Goal: Find specific page/section: Find specific page/section

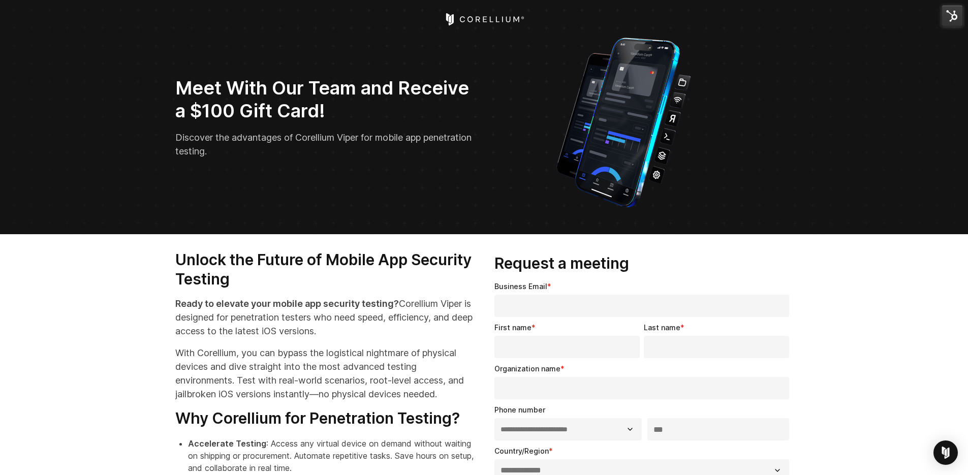
select select "**"
click at [486, 16] on icon "Corellium Home" at bounding box center [484, 19] width 81 height 12
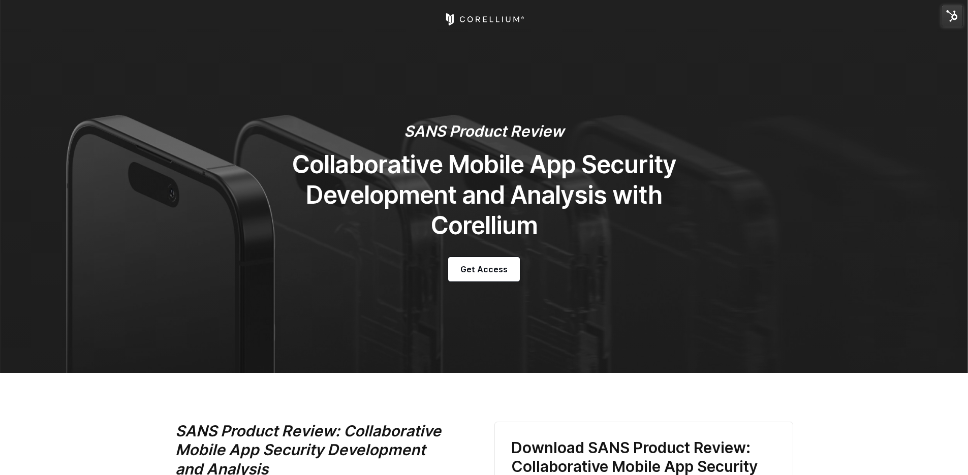
select select "**********"
